Goal: Task Accomplishment & Management: Manage account settings

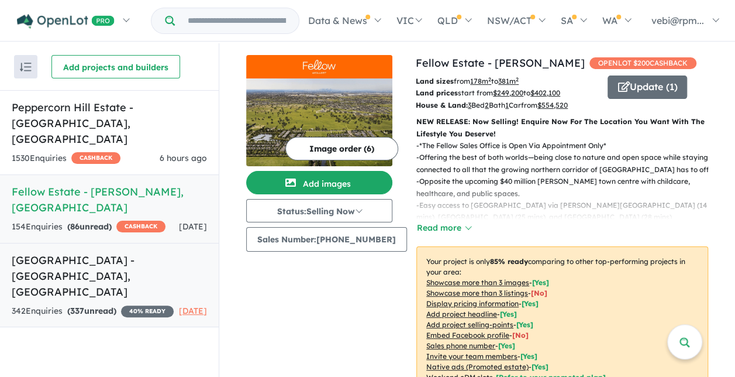
click at [110, 260] on h5 "Camden Place Estate - Strathtulloh , VIC" at bounding box center [109, 275] width 195 height 47
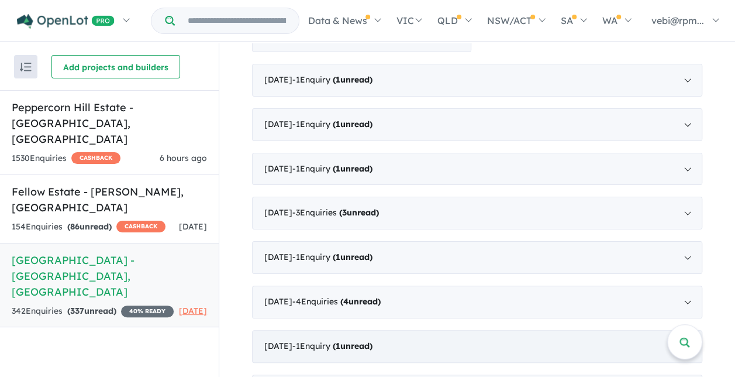
scroll to position [1111, 0]
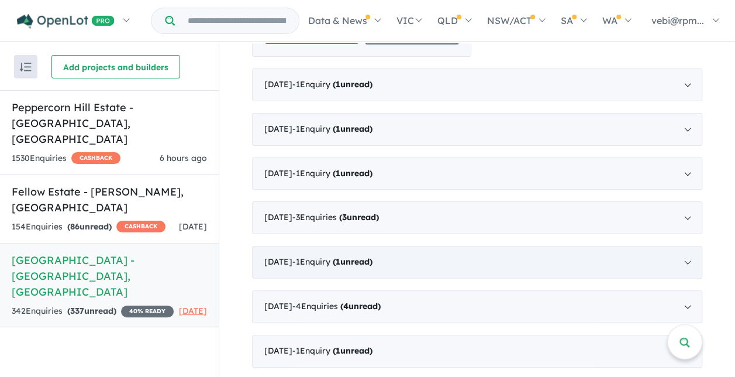
click at [372, 256] on strong "( 1 unread)" at bounding box center [353, 261] width 40 height 11
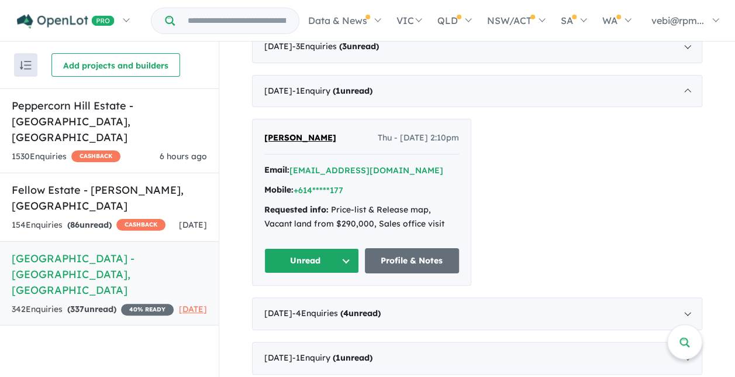
scroll to position [630, 0]
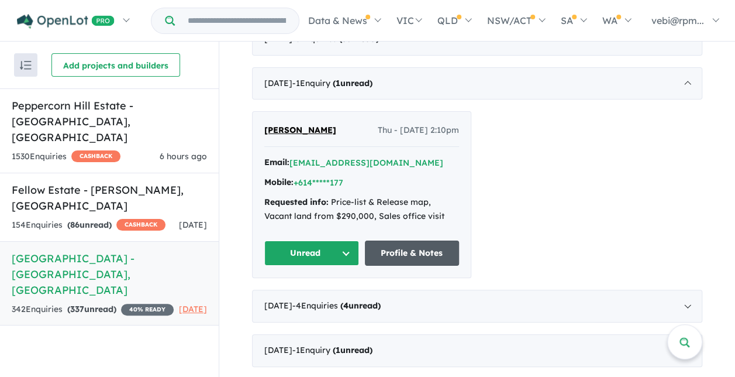
click at [423, 240] on link "Profile & Notes" at bounding box center [412, 252] width 95 height 25
click at [337, 240] on button "Unread" at bounding box center [311, 252] width 95 height 25
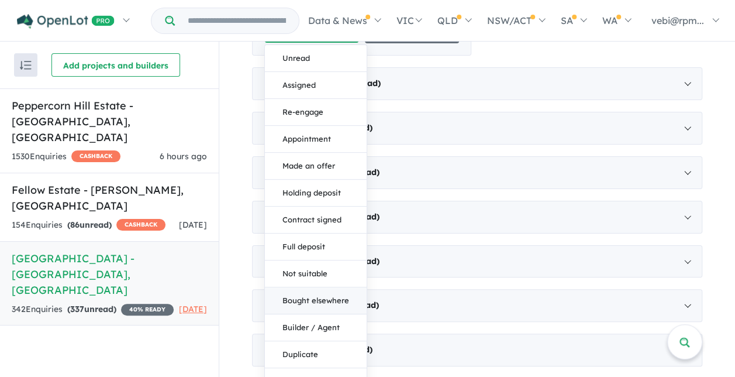
scroll to position [688, 0]
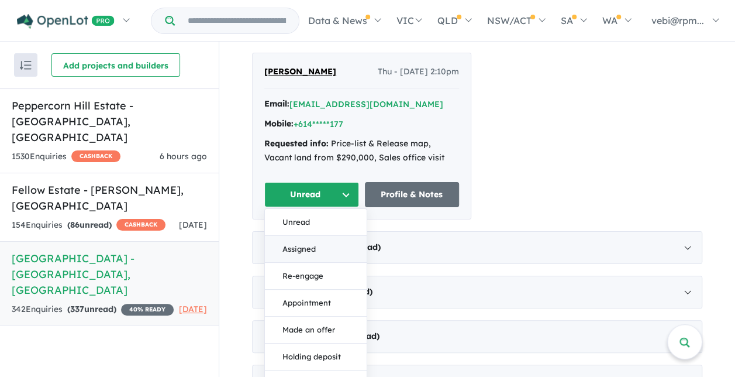
click at [334, 236] on button "Assigned" at bounding box center [316, 249] width 102 height 27
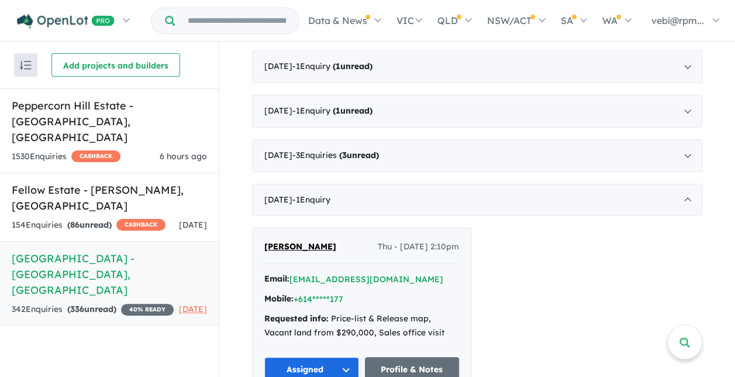
scroll to position [513, 0]
click at [684, 184] on div "January 2025 - 1 Enquir y ( 0 unread)" at bounding box center [477, 200] width 450 height 33
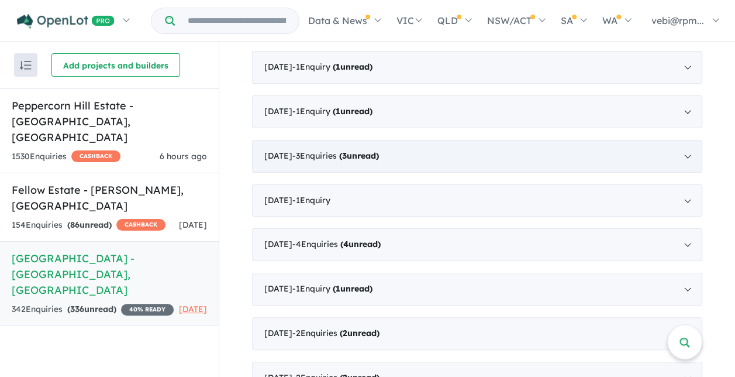
click at [343, 150] on span "- 3 Enquir ies ( 3 unread)" at bounding box center [335, 155] width 87 height 11
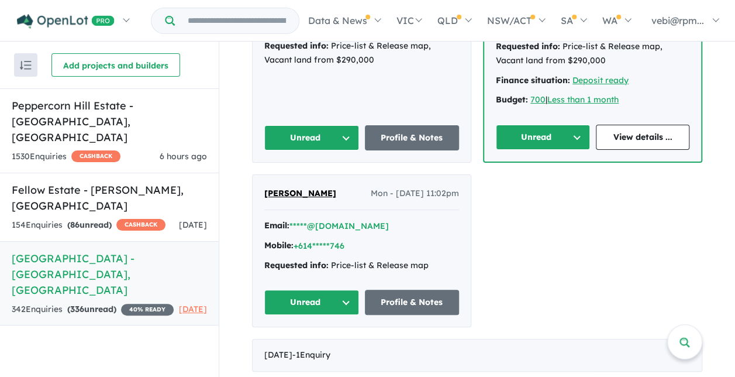
scroll to position [747, 0]
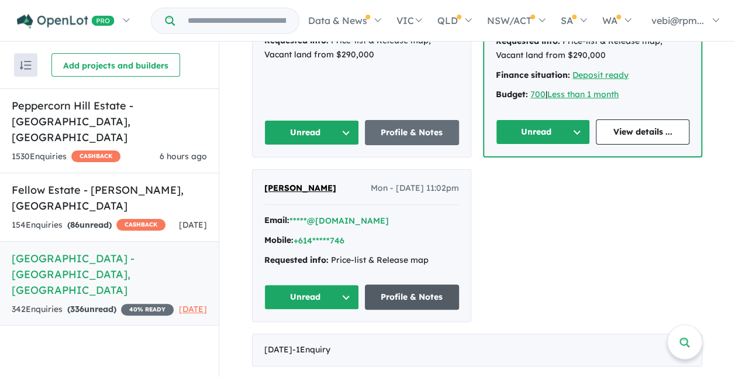
click at [416, 288] on link "Profile & Notes" at bounding box center [412, 296] width 95 height 25
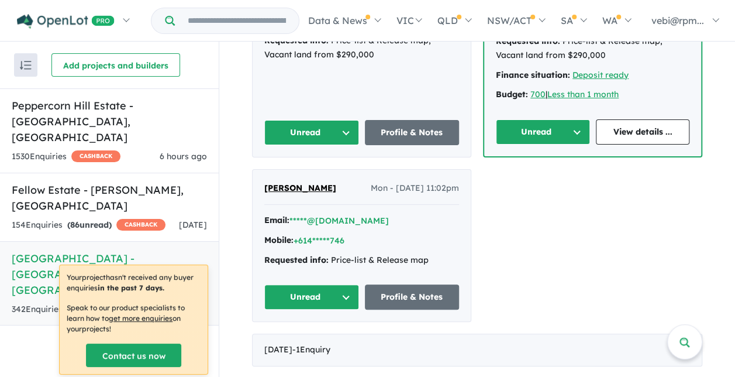
click at [300, 288] on button "Unread" at bounding box center [311, 296] width 95 height 25
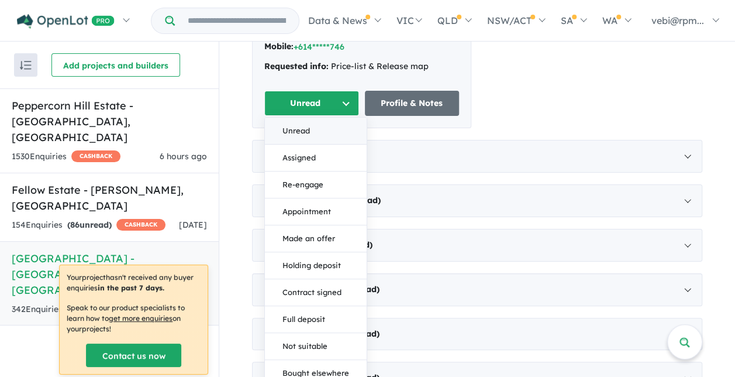
scroll to position [922, 0]
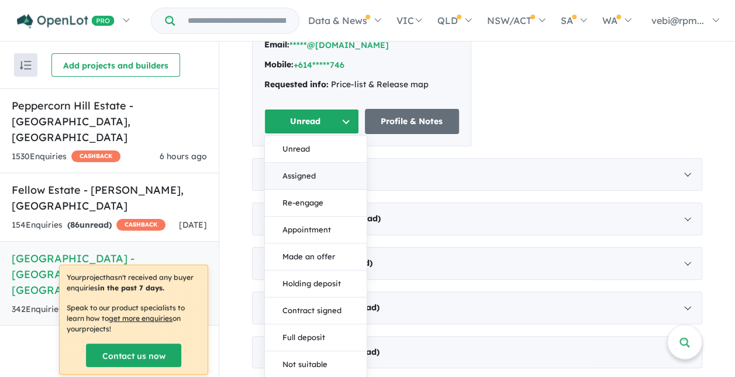
click at [304, 170] on button "Assigned" at bounding box center [316, 176] width 102 height 27
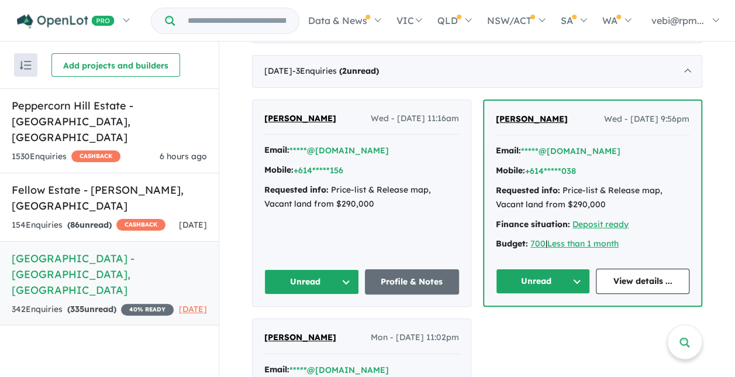
scroll to position [571, 0]
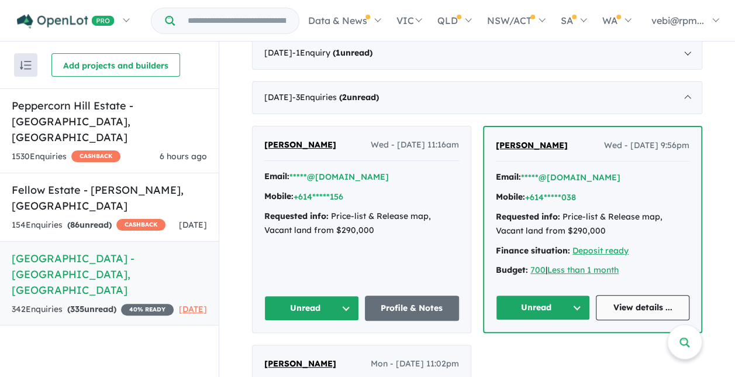
click at [623, 302] on link "View details ..." at bounding box center [643, 307] width 94 height 25
click at [570, 298] on button "Unread" at bounding box center [543, 307] width 94 height 25
click at [550, 351] on button "Assigned" at bounding box center [547, 361] width 102 height 27
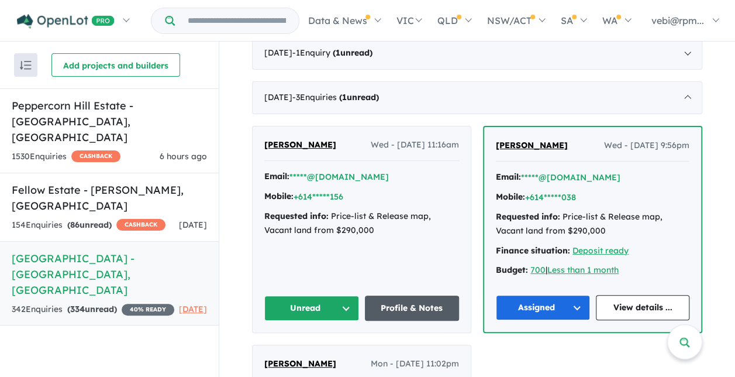
click at [388, 305] on link "Profile & Notes" at bounding box center [412, 307] width 95 height 25
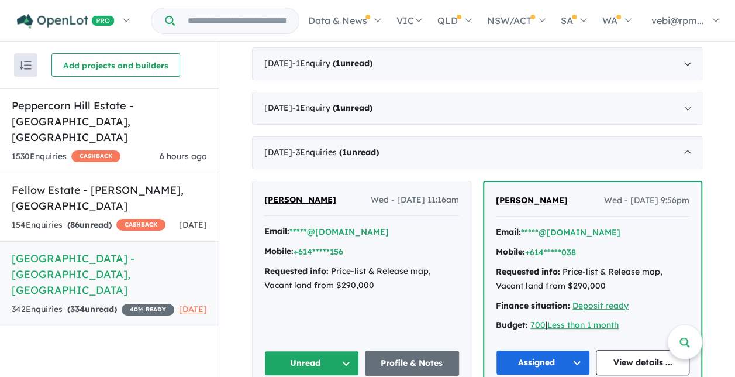
scroll to position [454, 0]
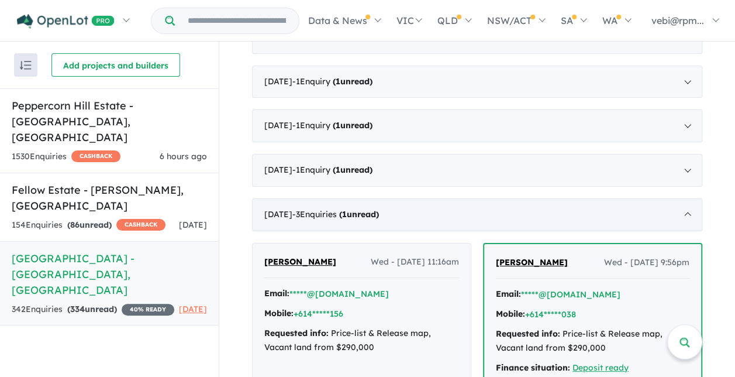
click at [685, 198] on div "February 2025 - 3 Enquir ies ( 1 unread)" at bounding box center [477, 214] width 450 height 33
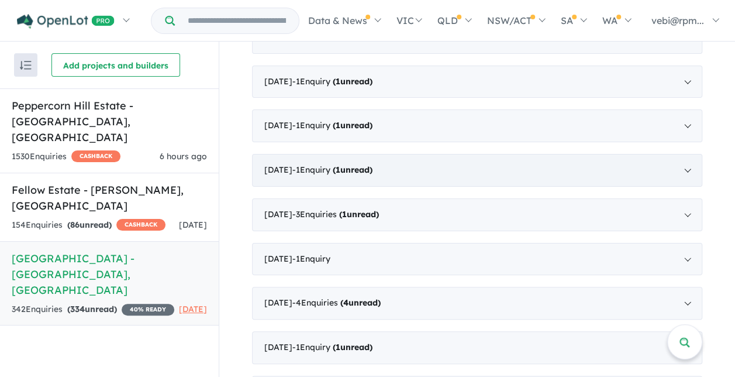
click at [346, 164] on strong "( 1 unread)" at bounding box center [353, 169] width 40 height 11
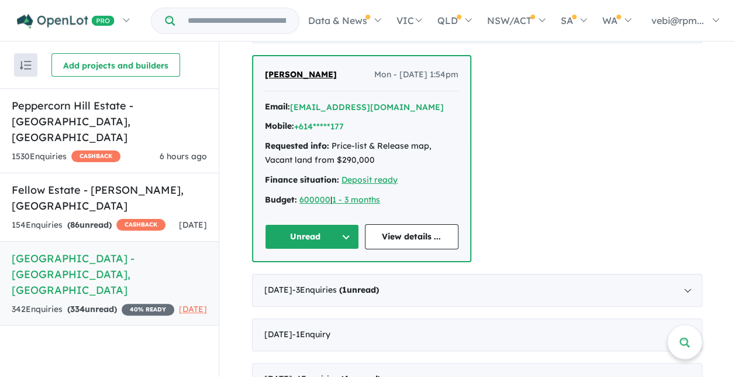
scroll to position [630, 0]
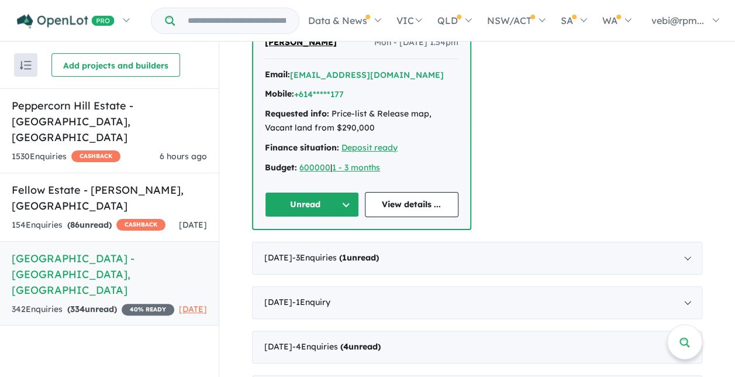
click at [345, 192] on button "Unread" at bounding box center [312, 204] width 94 height 25
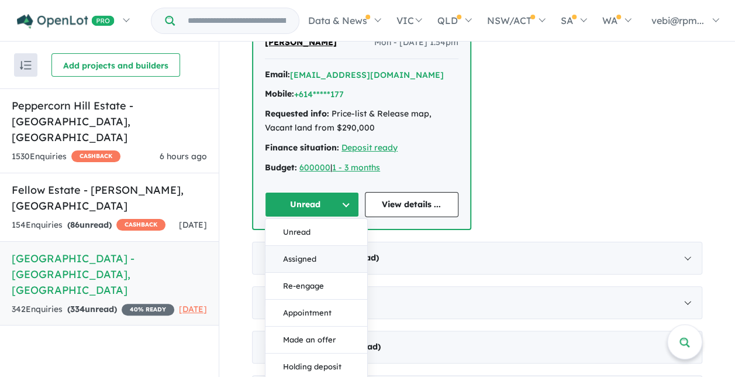
click at [329, 246] on button "Assigned" at bounding box center [316, 259] width 102 height 27
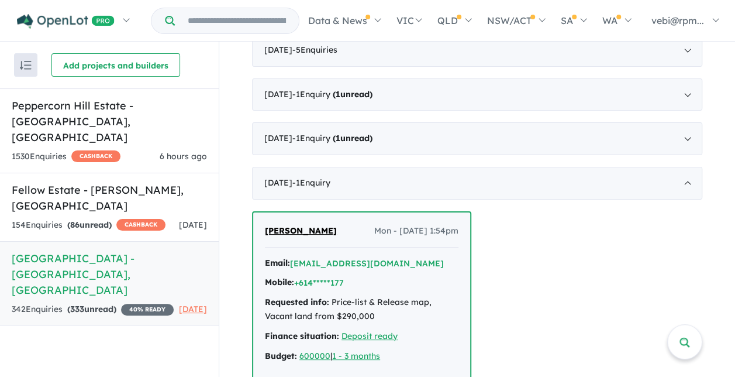
scroll to position [396, 0]
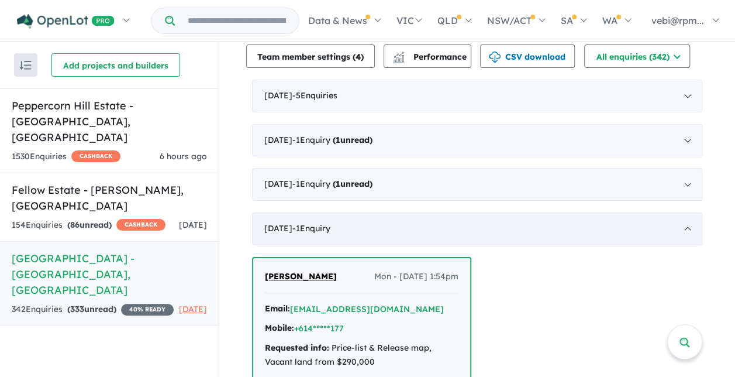
click at [684, 212] on div "May 2025 - 1 Enquir y ( 0 unread)" at bounding box center [477, 228] width 450 height 33
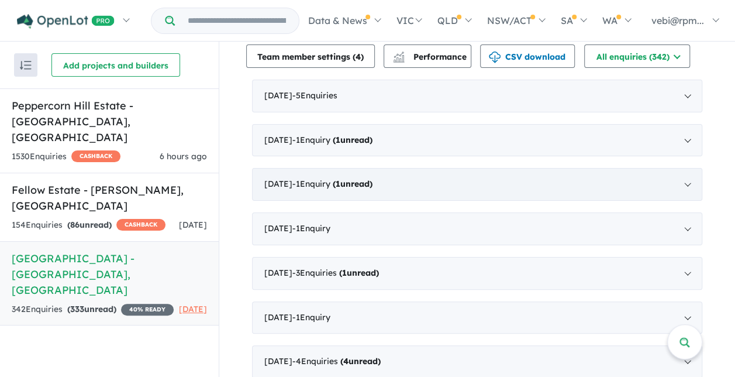
click at [684, 168] on div "June 2025 - 1 Enquir y ( 1 unread)" at bounding box center [477, 184] width 450 height 33
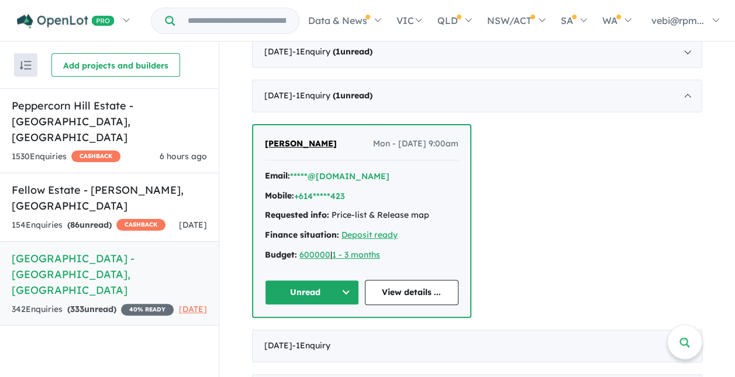
scroll to position [513, 0]
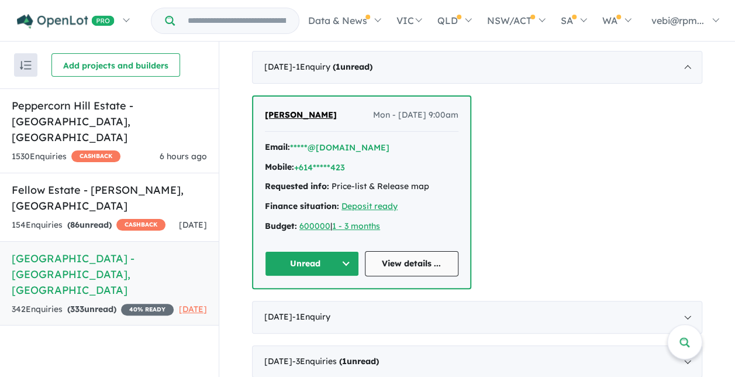
click at [398, 251] on link "View details ..." at bounding box center [412, 263] width 94 height 25
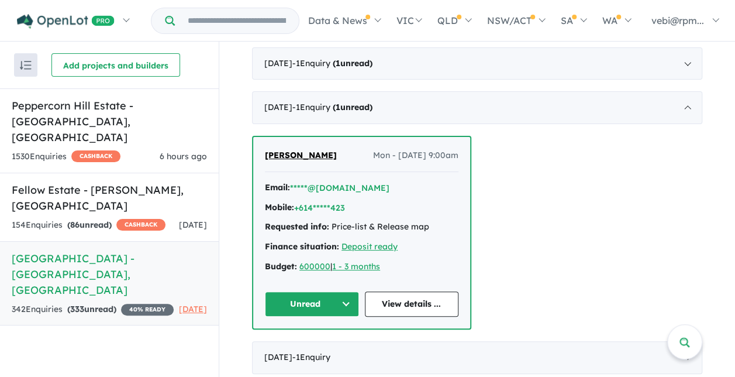
scroll to position [454, 0]
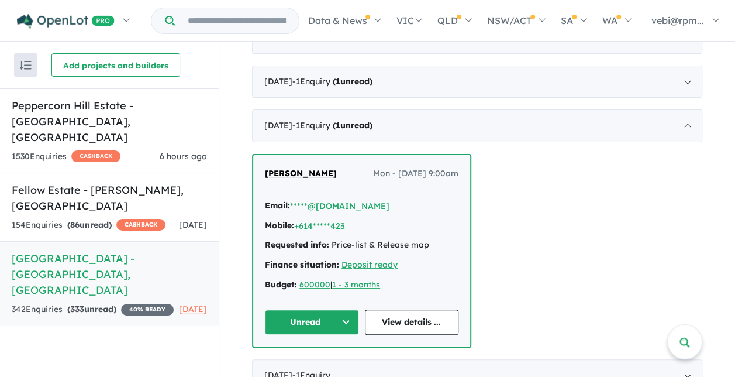
click at [345, 309] on button "Unread" at bounding box center [312, 321] width 94 height 25
click at [322, 363] on button "Assigned" at bounding box center [316, 376] width 102 height 27
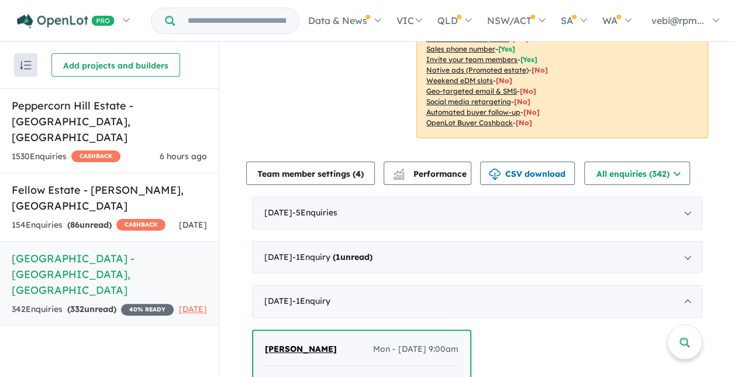
scroll to position [396, 0]
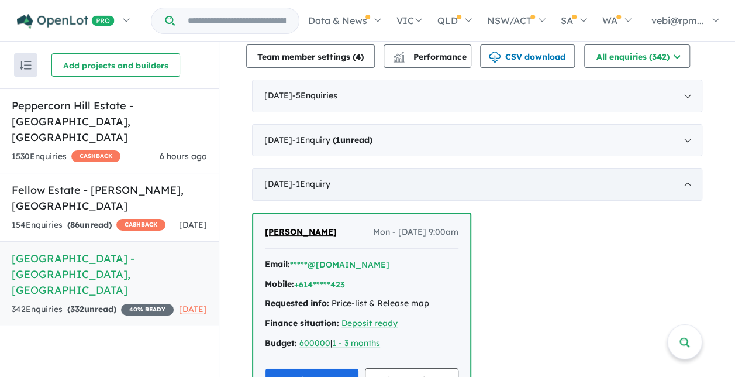
click at [686, 168] on div "June 2025 - 1 Enquir y ( 0 unread)" at bounding box center [477, 184] width 450 height 33
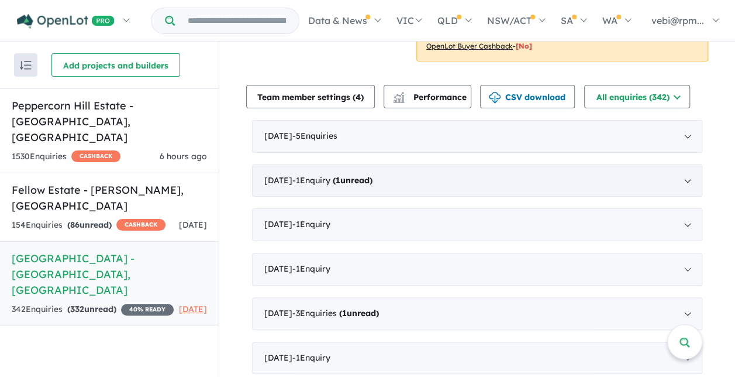
scroll to position [337, 0]
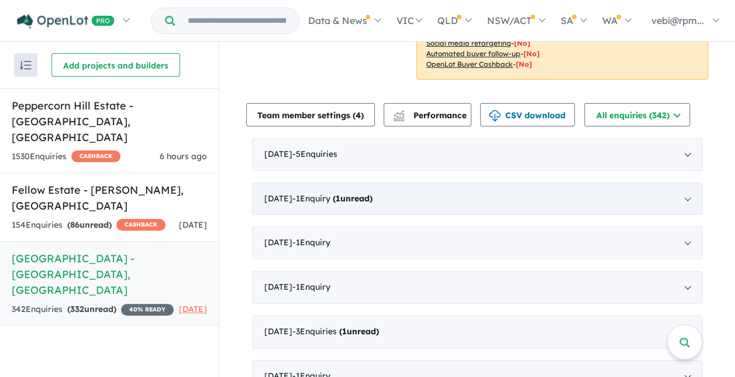
click at [311, 193] on span "- 1 Enquir y ( 1 unread)" at bounding box center [332, 198] width 80 height 11
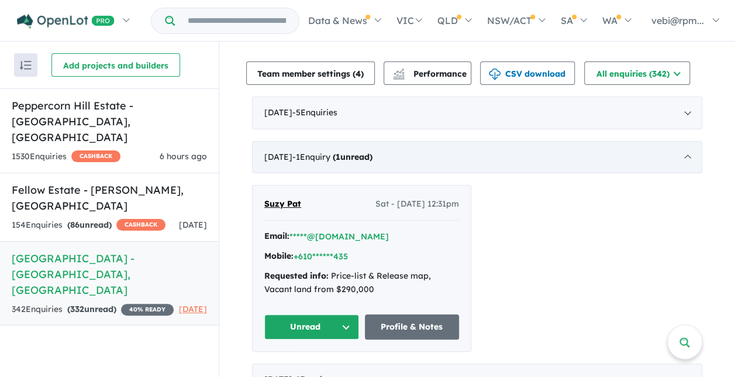
scroll to position [396, 0]
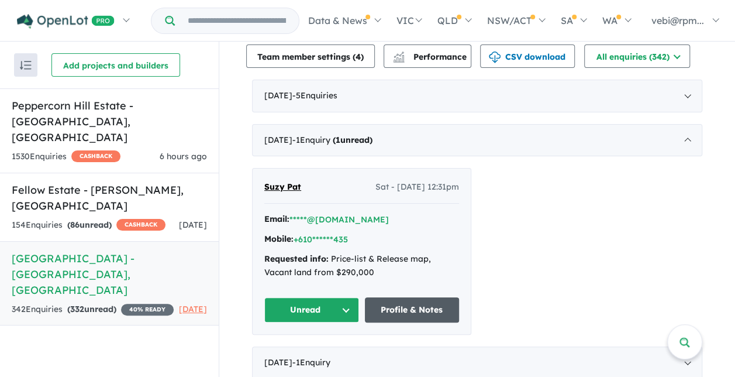
click at [385, 297] on link "Profile & Notes" at bounding box center [412, 309] width 95 height 25
click at [684, 124] on div "August 2025 - 1 Enquir y ( 1 unread)" at bounding box center [477, 140] width 450 height 33
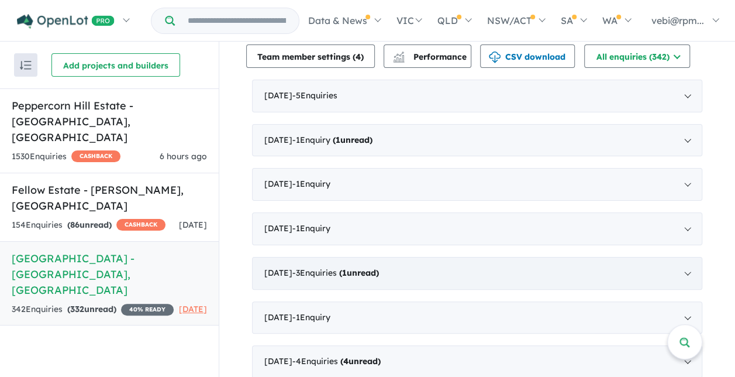
click at [448, 257] on div "February 2025 - 3 Enquir ies ( 1 unread)" at bounding box center [477, 273] width 450 height 33
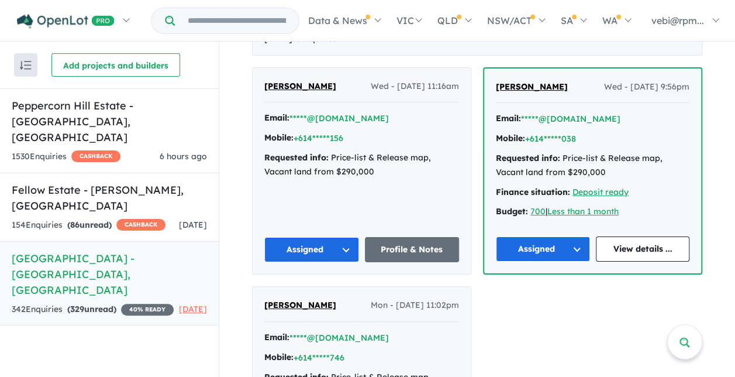
scroll to position [454, 0]
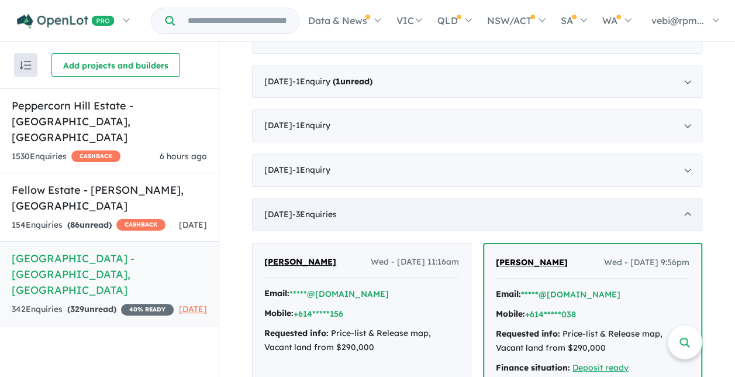
click at [685, 198] on div "February 2025 - 3 Enquir ies ( 0 unread)" at bounding box center [477, 214] width 450 height 33
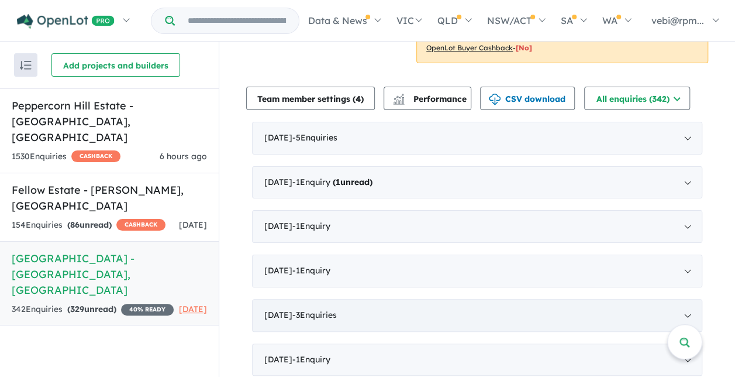
scroll to position [337, 0]
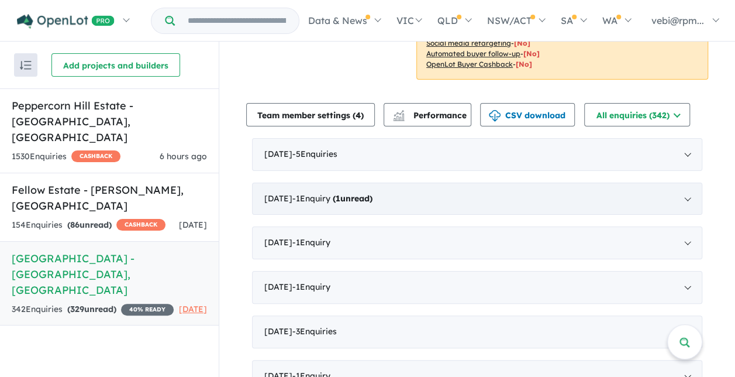
click at [348, 193] on span "- 1 Enquir y ( 1 unread)" at bounding box center [332, 198] width 80 height 11
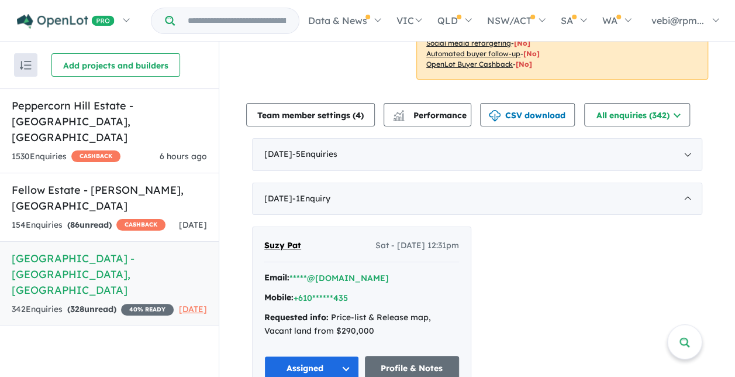
click at [523, 259] on div "Suzy Pat Sat - 23/08/2025, 12:31pm Email: *****@yahoo.com Mobile: +610******435…" at bounding box center [477, 309] width 450 height 167
click at [686, 184] on div "August 2025 - 1 Enquir y ( 0 unread)" at bounding box center [477, 198] width 450 height 33
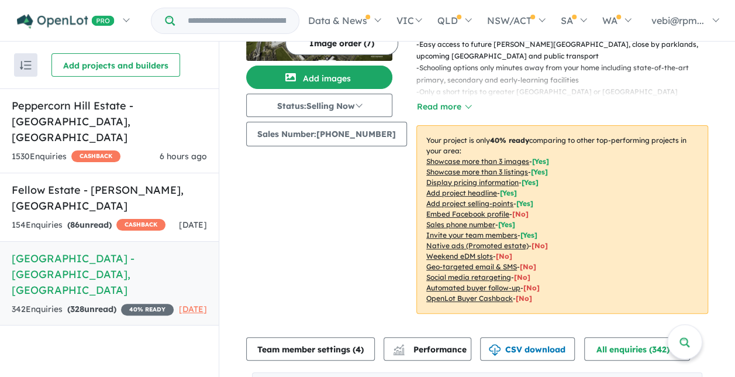
scroll to position [0, 0]
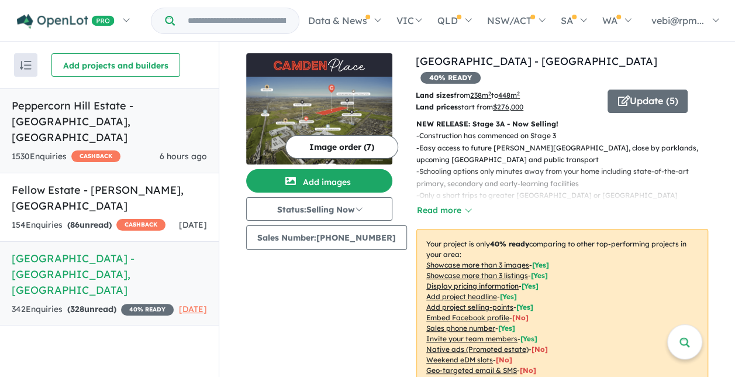
click at [84, 108] on h5 "Peppercorn Hill Estate - Donnybrook , VIC" at bounding box center [109, 121] width 195 height 47
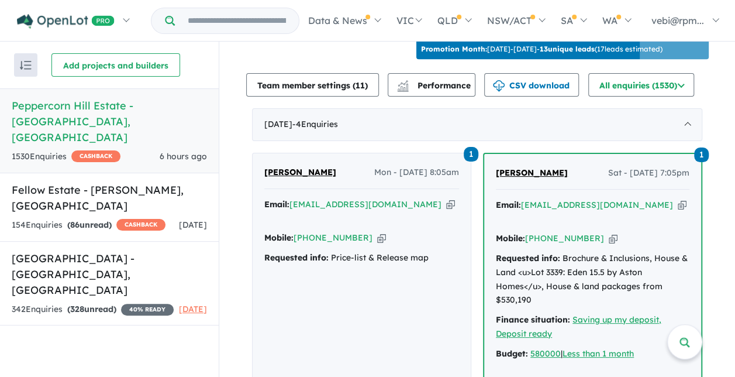
scroll to position [470, 0]
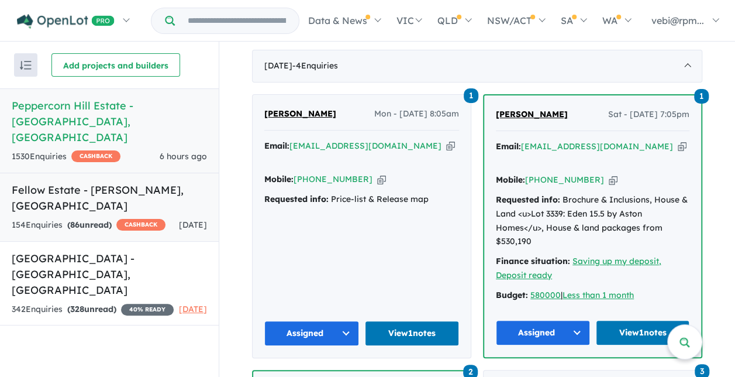
click at [99, 182] on link "Fellow Estate - Wollert , VIC 154 Enquir ies ( 86 unread) CASHBACK 1 day ago" at bounding box center [109, 206] width 219 height 69
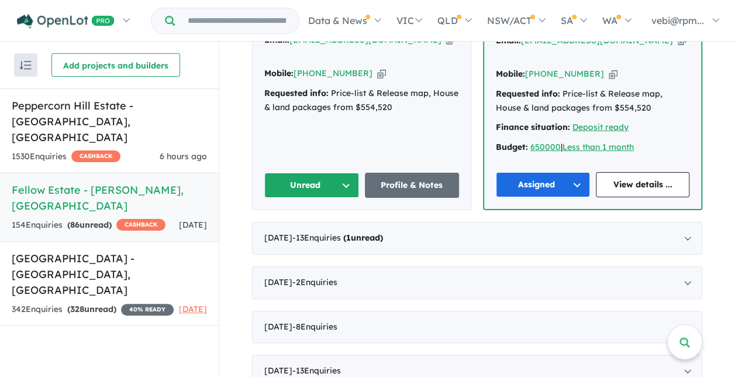
scroll to position [936, 0]
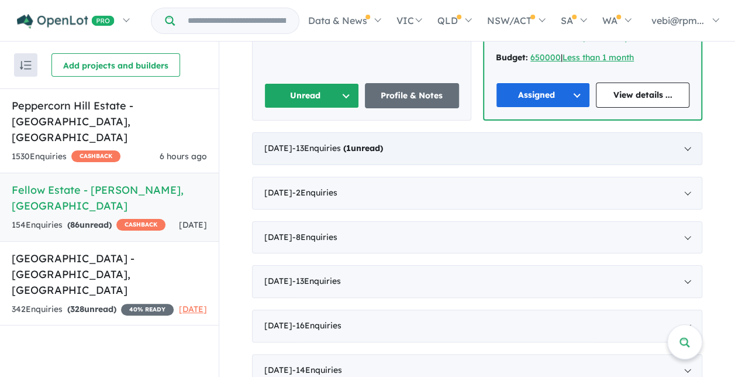
click at [383, 145] on strong "( 1 unread)" at bounding box center [363, 148] width 40 height 11
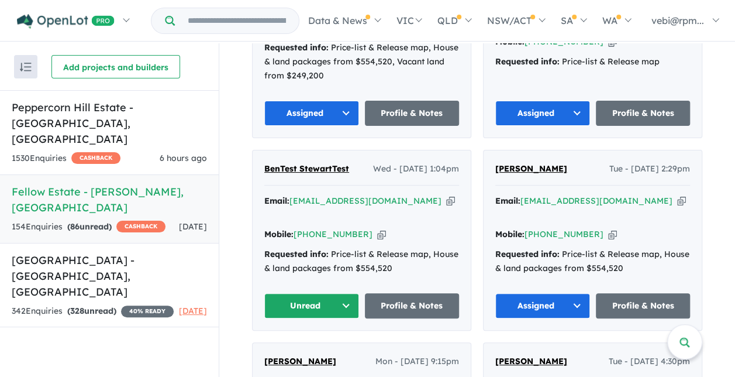
scroll to position [1088, 0]
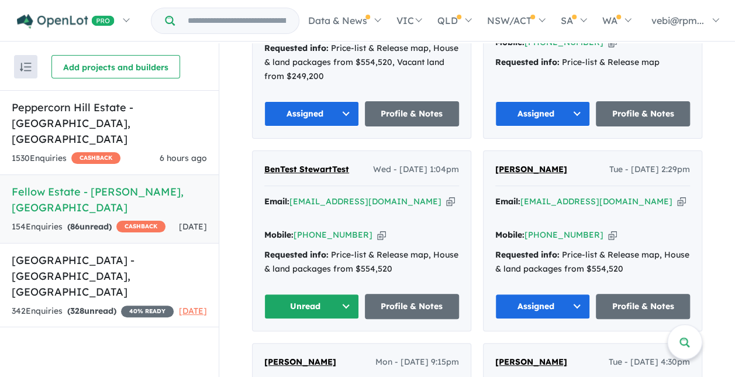
click at [324, 294] on button "Unread" at bounding box center [311, 306] width 95 height 25
click at [318, 347] on button "Assigned" at bounding box center [316, 360] width 102 height 27
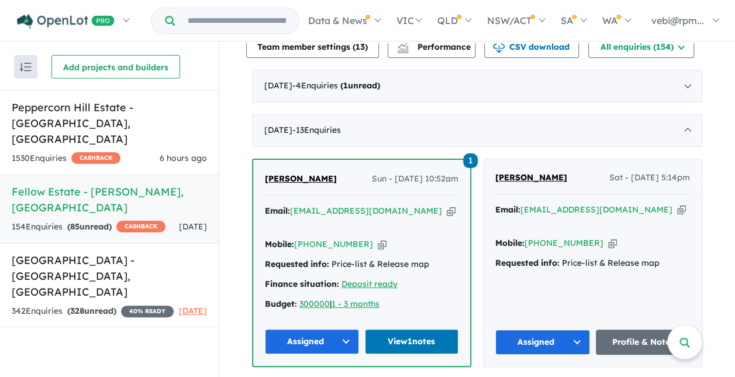
scroll to position [445, 0]
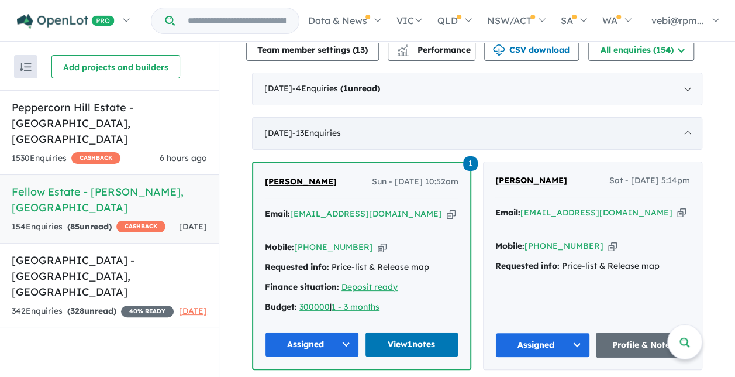
click at [686, 140] on div "September 2025 - 13 Enquir ies ( 0 unread)" at bounding box center [477, 133] width 450 height 33
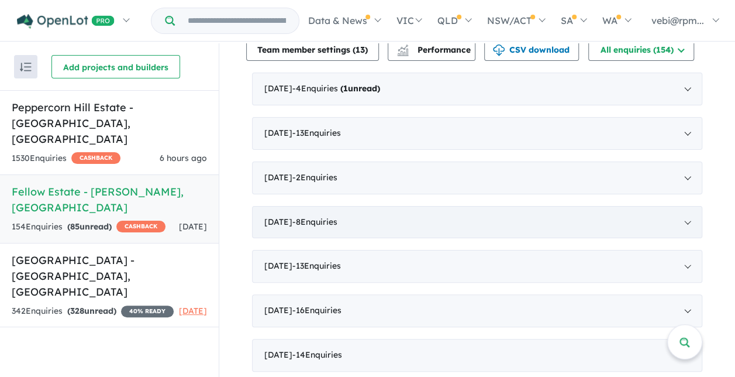
scroll to position [387, 0]
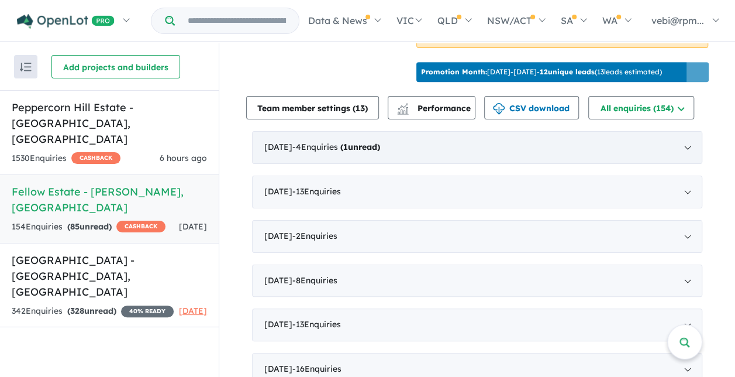
click at [352, 152] on span "- 4 Enquir ies ( 1 unread)" at bounding box center [336, 147] width 88 height 11
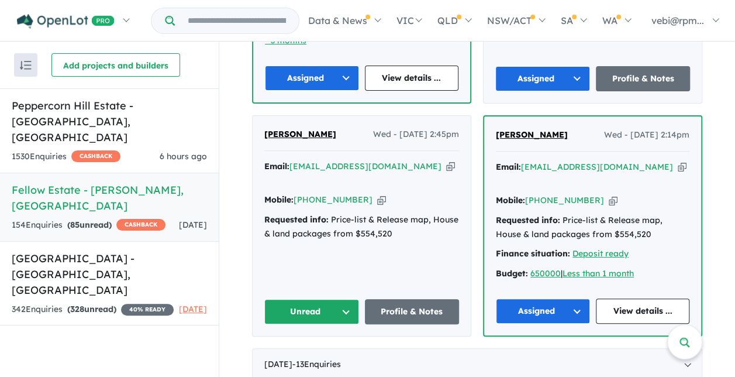
scroll to position [737, 0]
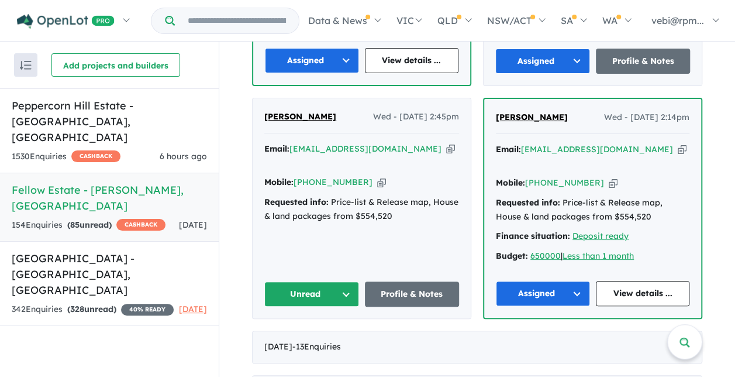
click at [345, 289] on button "Unread" at bounding box center [311, 293] width 95 height 25
click at [324, 337] on button "Assigned" at bounding box center [316, 348] width 102 height 27
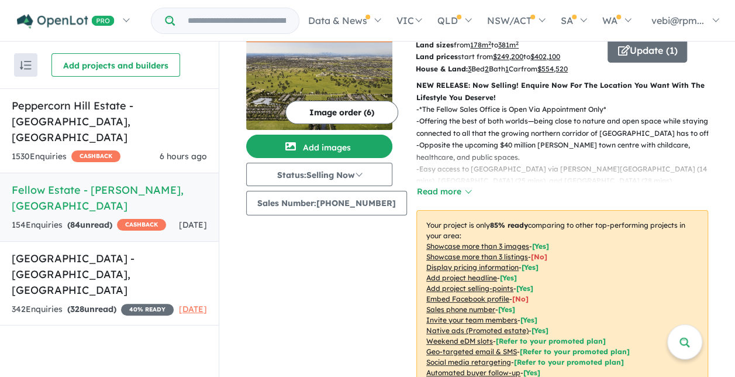
scroll to position [0, 0]
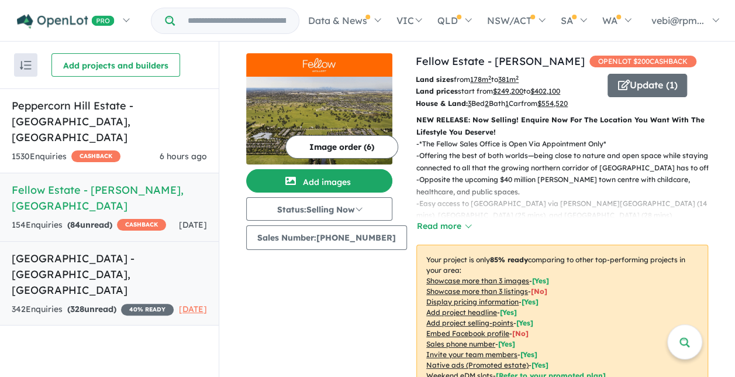
click at [93, 251] on h5 "Camden Place Estate - Strathtulloh , VIC" at bounding box center [109, 273] width 195 height 47
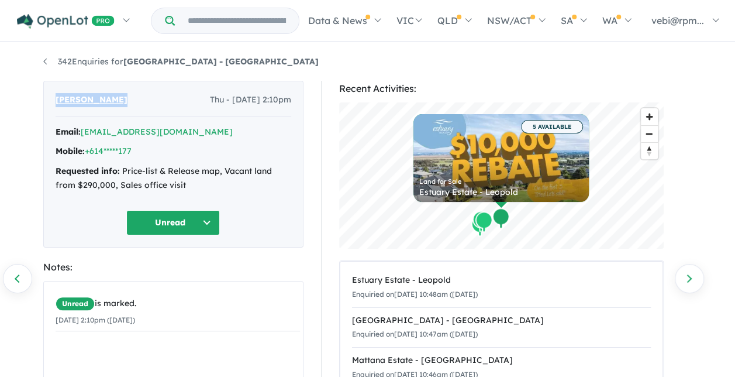
drag, startPoint x: 120, startPoint y: 101, endPoint x: 54, endPoint y: 101, distance: 66.7
click at [54, 101] on div "[PERSON_NAME] Thu - [DATE] 2:10pm Email: [EMAIL_ADDRESS][DOMAIN_NAME] Mobile: +…" at bounding box center [173, 164] width 260 height 167
drag, startPoint x: 54, startPoint y: 101, endPoint x: 73, endPoint y: 101, distance: 18.7
copy span "[PERSON_NAME]"
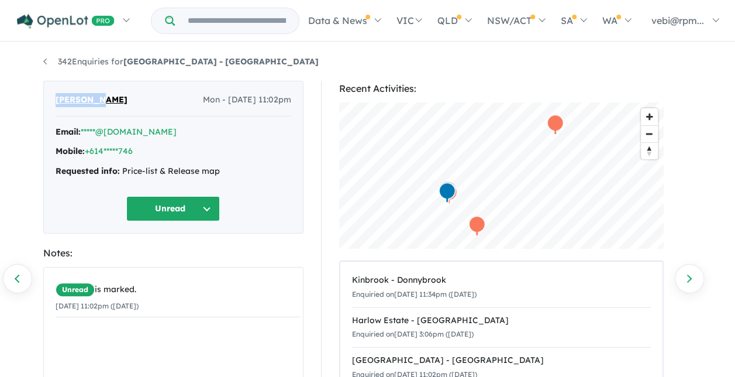
drag, startPoint x: 111, startPoint y: 105, endPoint x: 56, endPoint y: 104, distance: 54.4
click at [56, 104] on div "Aman Jain Mon - 03/02/2025, 11:02pm" at bounding box center [174, 104] width 236 height 23
copy span "Aman Jain"
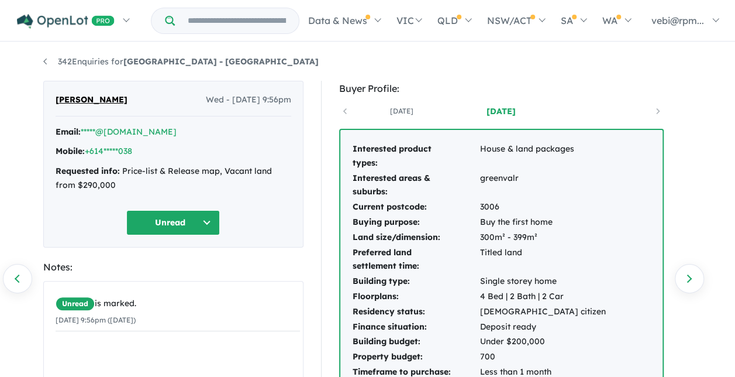
drag, startPoint x: 159, startPoint y: 97, endPoint x: 55, endPoint y: 100, distance: 104.1
click at [56, 100] on div "[PERSON_NAME] Wed - [DATE] 9:56pm" at bounding box center [174, 104] width 236 height 23
drag, startPoint x: 55, startPoint y: 100, endPoint x: 65, endPoint y: 101, distance: 10.5
copy span "Anna Bettina Luminarias"
click at [139, 156] on div "Mobile: +614*****038" at bounding box center [174, 151] width 236 height 14
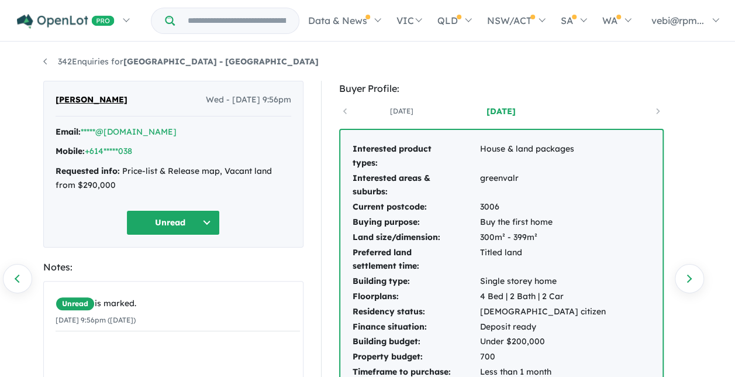
drag, startPoint x: 161, startPoint y: 101, endPoint x: 113, endPoint y: 101, distance: 47.4
click at [113, 101] on div "Anna Bettina Luminarias Wed - 05/02/2025, 9:56pm" at bounding box center [174, 104] width 236 height 23
drag, startPoint x: 113, startPoint y: 101, endPoint x: 120, endPoint y: 101, distance: 6.5
copy span "Luminarias"
click at [214, 225] on button "Unread" at bounding box center [173, 222] width 94 height 25
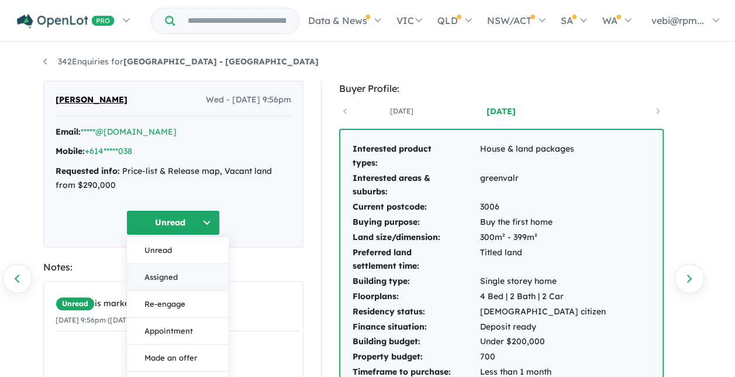
click at [187, 275] on button "Assigned" at bounding box center [178, 276] width 102 height 27
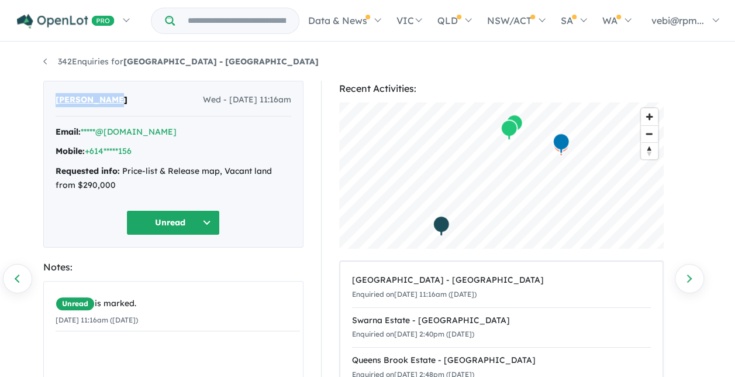
drag, startPoint x: 126, startPoint y: 102, endPoint x: 57, endPoint y: 103, distance: 69.0
click at [57, 103] on div "[PERSON_NAME] Wed - [DATE] 11:16am" at bounding box center [174, 104] width 236 height 23
copy span "[PERSON_NAME]"
click at [211, 225] on button "Unread" at bounding box center [173, 222] width 94 height 25
click at [172, 277] on button "Assigned" at bounding box center [178, 276] width 102 height 27
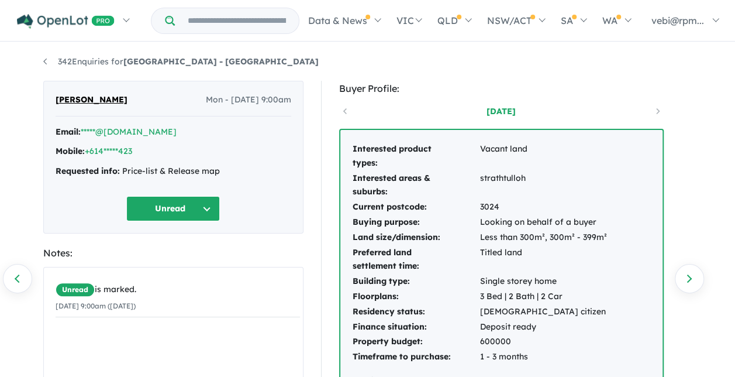
drag, startPoint x: 123, startPoint y: 104, endPoint x: 53, endPoint y: 104, distance: 70.8
click at [53, 104] on div "Steve Marvilla Mon - 02/06/2025, 9:00am Email: *****@gmail.com Mobile: +614****…" at bounding box center [173, 157] width 260 height 153
drag, startPoint x: 53, startPoint y: 104, endPoint x: 59, endPoint y: 101, distance: 7.3
copy span "Steve Marvilla"
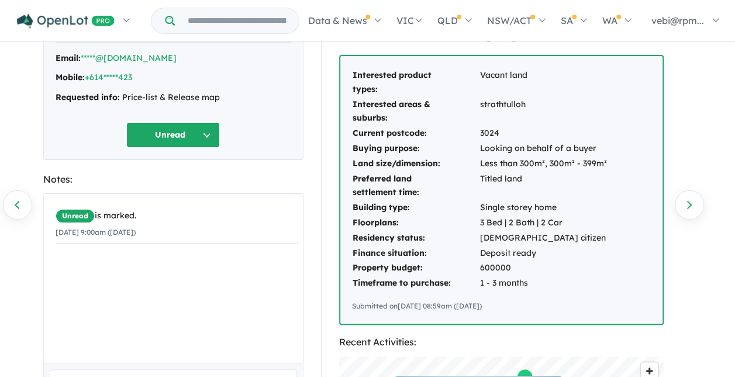
scroll to position [58, 0]
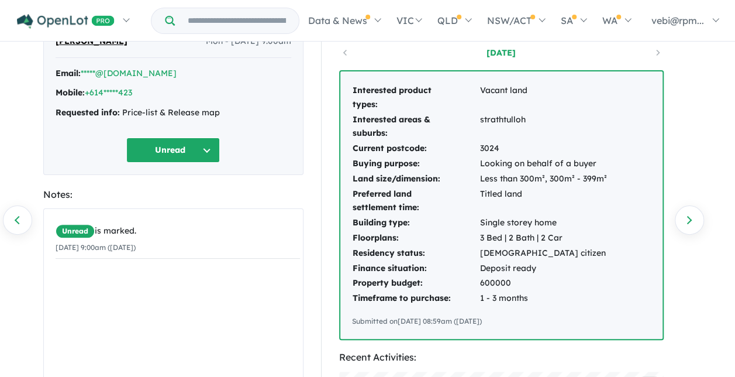
click at [513, 284] on td "600000" at bounding box center [543, 282] width 128 height 15
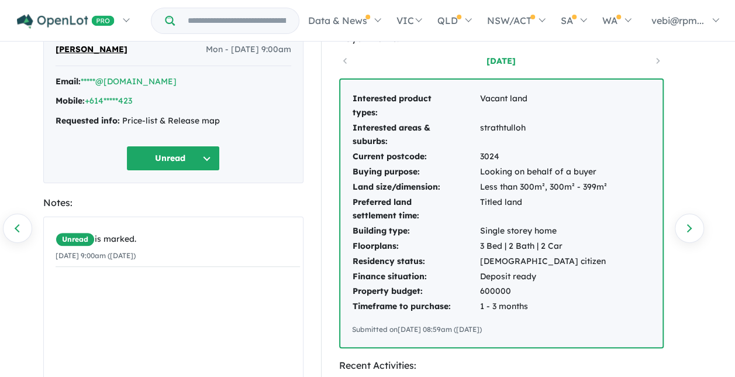
scroll to position [0, 0]
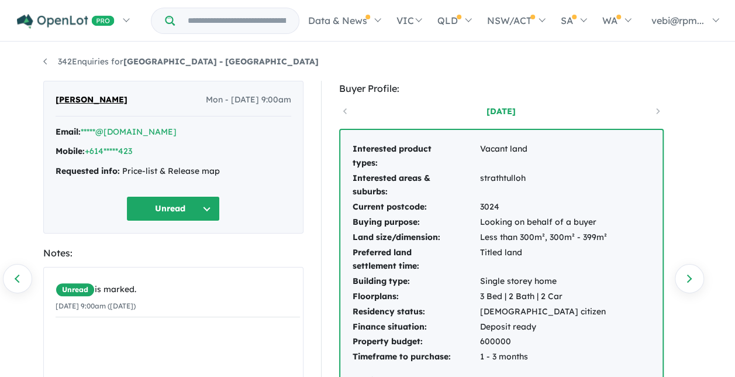
click at [208, 206] on button "Unread" at bounding box center [173, 208] width 94 height 25
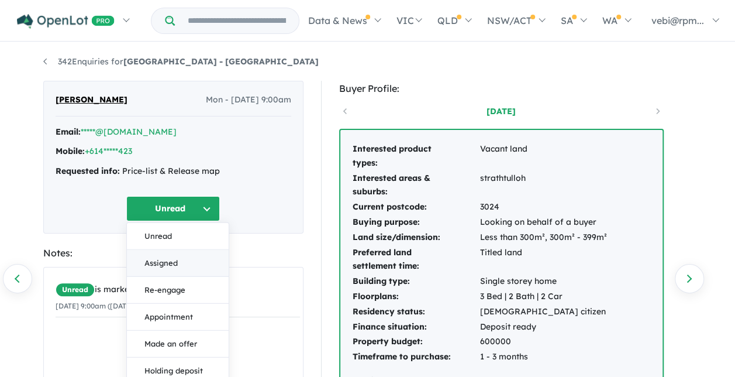
click at [192, 265] on button "Assigned" at bounding box center [178, 263] width 102 height 27
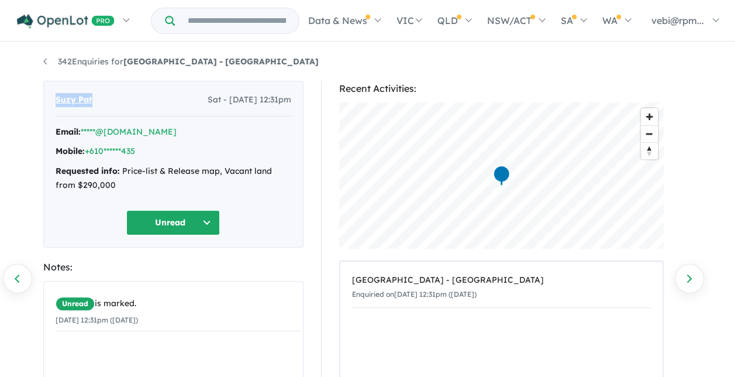
drag, startPoint x: 106, startPoint y: 101, endPoint x: 54, endPoint y: 101, distance: 52.0
click at [54, 101] on div "Suzy Pat Sat - 23/08/2025, 12:31pm Email: *****@yahoo.com Mobile: +610******435…" at bounding box center [173, 164] width 260 height 167
drag, startPoint x: 54, startPoint y: 101, endPoint x: 60, endPoint y: 101, distance: 6.4
copy span "Suzy Pat"
click at [206, 223] on button "Unread" at bounding box center [173, 222] width 94 height 25
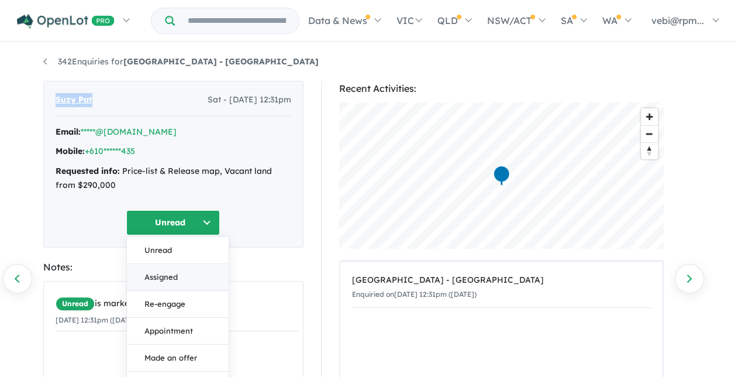
click at [182, 279] on button "Assigned" at bounding box center [178, 276] width 102 height 27
